Goal: Task Accomplishment & Management: Manage account settings

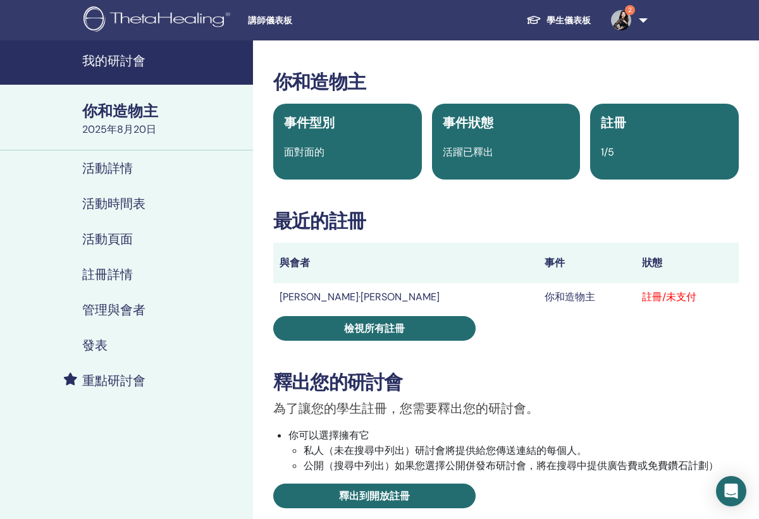
click at [620, 23] on img at bounding box center [621, 20] width 20 height 20
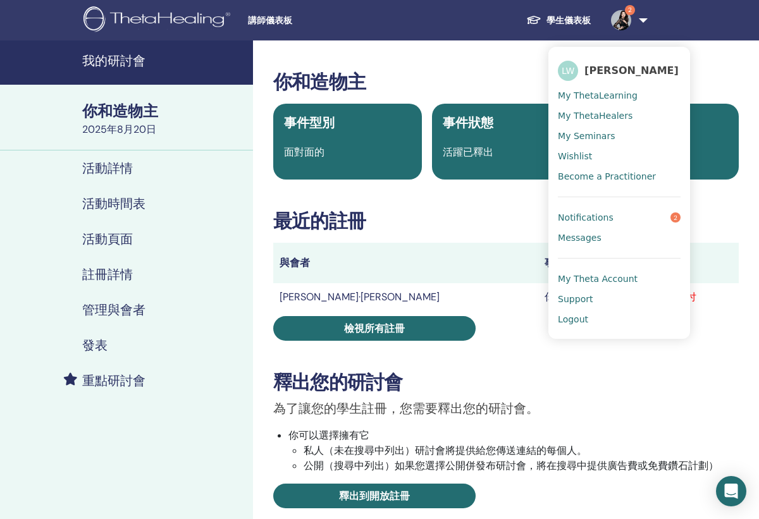
click at [620, 23] on img at bounding box center [621, 20] width 20 height 20
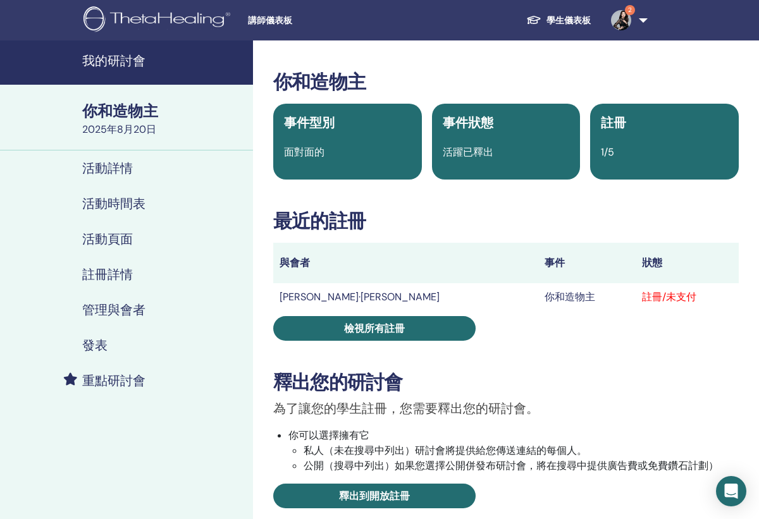
click at [577, 15] on link "學生儀表板" at bounding box center [558, 20] width 85 height 23
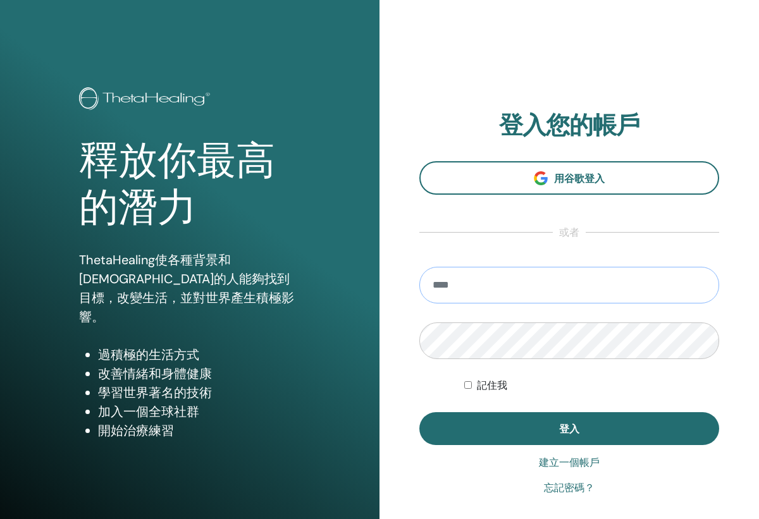
type input "**********"
click at [569, 429] on button "登入" at bounding box center [569, 428] width 300 height 33
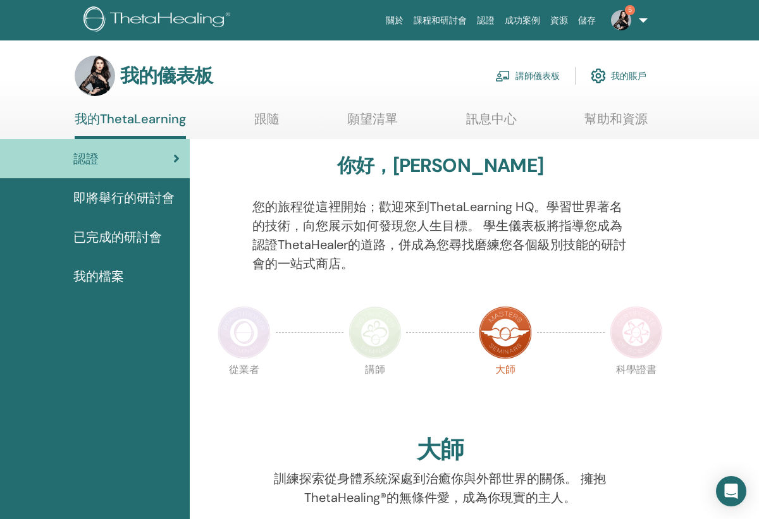
click at [515, 74] on link "講師儀表板" at bounding box center [527, 76] width 64 height 28
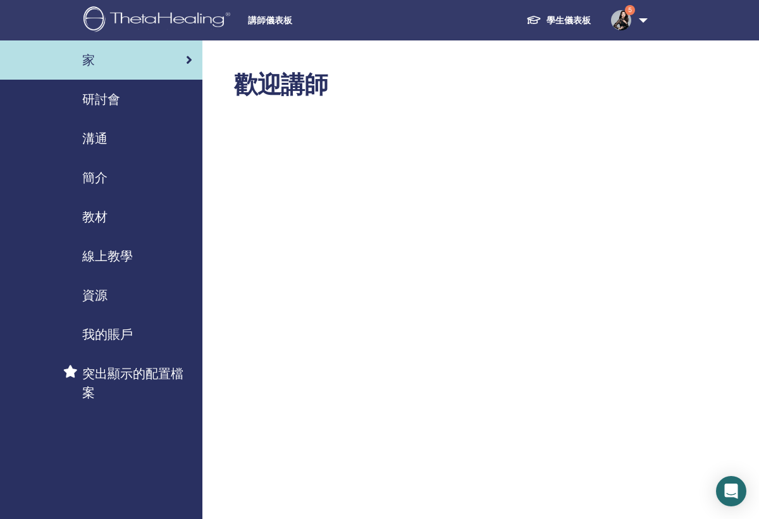
click at [113, 106] on span "研討會" at bounding box center [101, 99] width 38 height 19
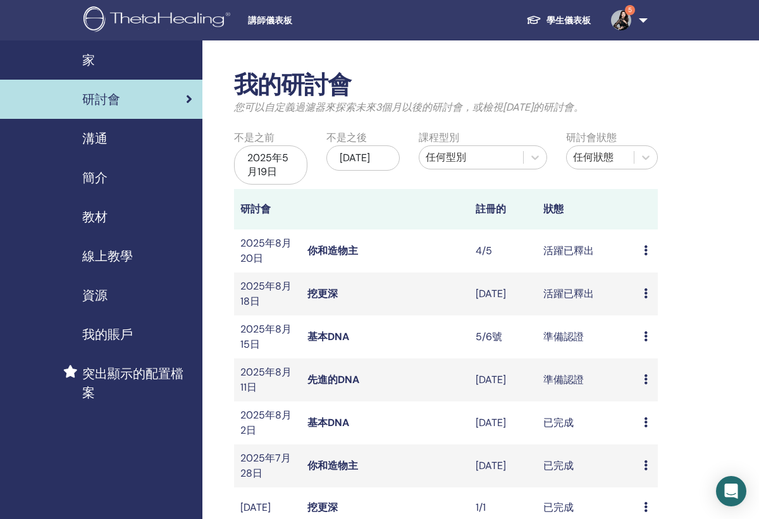
click at [319, 245] on link "你和造物主" at bounding box center [332, 250] width 51 height 13
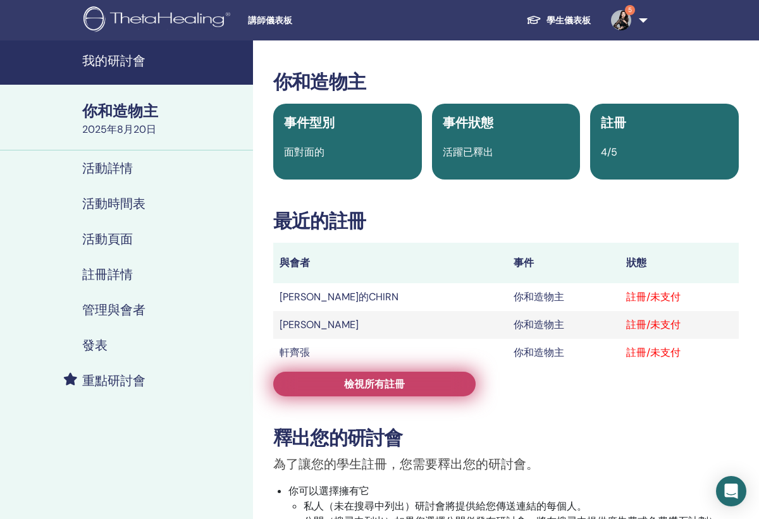
click at [350, 388] on span "檢視所有註冊" at bounding box center [374, 383] width 61 height 13
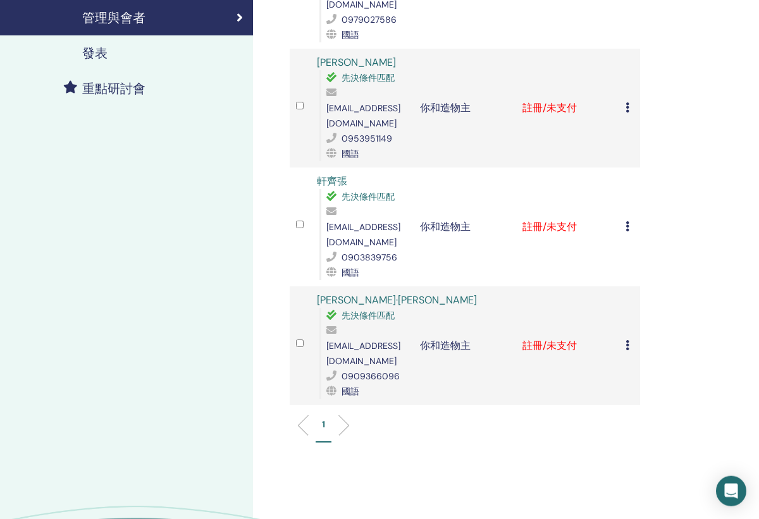
scroll to position [301, 0]
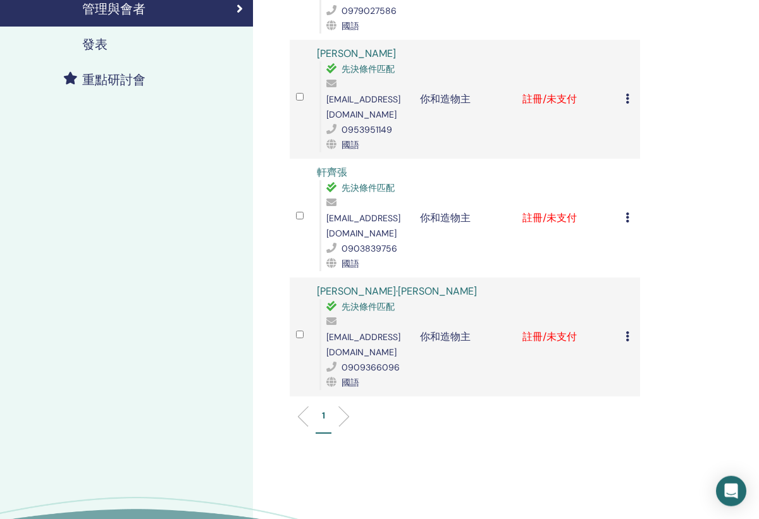
click at [328, 316] on icon at bounding box center [333, 321] width 15 height 10
